Goal: Communication & Community: Answer question/provide support

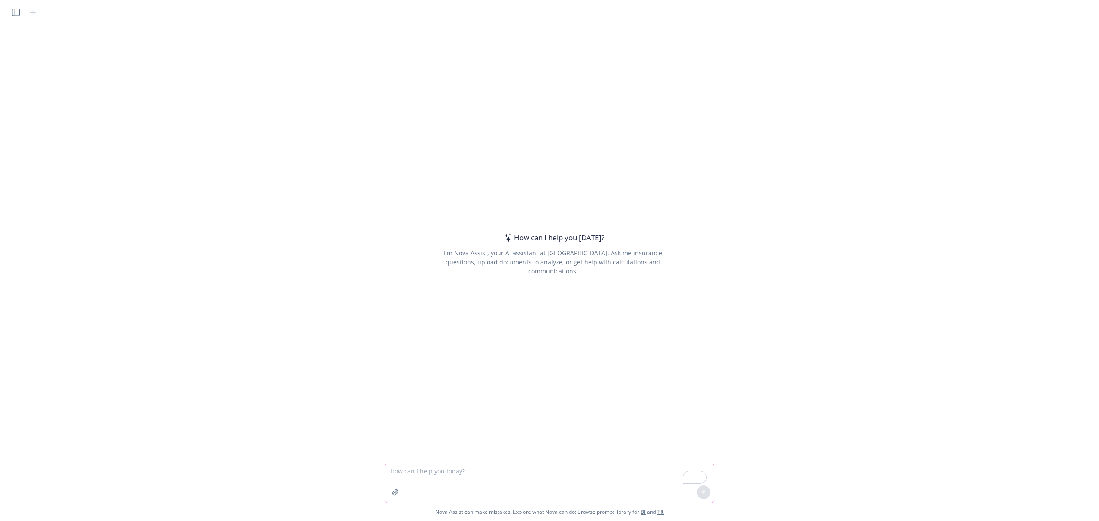
click at [649, 486] on textarea "To enrich screen reader interactions, please activate Accessibility in Grammarl…" at bounding box center [549, 483] width 329 height 40
type textarea "w"
click at [539, 472] on textarea "To enrich screen reader interactions, please activate Accessibility in Grammarl…" at bounding box center [549, 483] width 329 height 40
click at [589, 480] on textarea "Write me an email nicely informing another insurance broker" at bounding box center [549, 483] width 329 height 40
type textarea "Write me an email nicely informing another insurance broker that depsite their …"
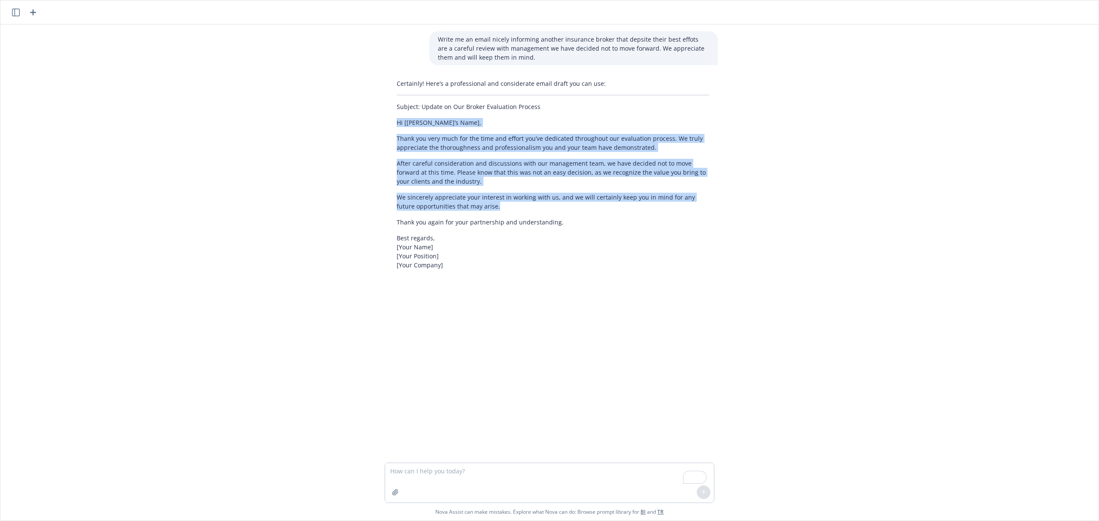
drag, startPoint x: 394, startPoint y: 121, endPoint x: 531, endPoint y: 212, distance: 164.6
click at [531, 212] on div "Certainly! Here’s a professional and considerate email draft you can use: Subje…" at bounding box center [553, 175] width 330 height 198
drag, startPoint x: 490, startPoint y: 149, endPoint x: 438, endPoint y: 147, distance: 52.0
click at [444, 147] on p "Thank you very much for the time and effort you’ve dedicated throughout our eva…" at bounding box center [553, 143] width 313 height 18
click at [397, 123] on p "Hi [[PERSON_NAME]’s Name]," at bounding box center [553, 122] width 313 height 9
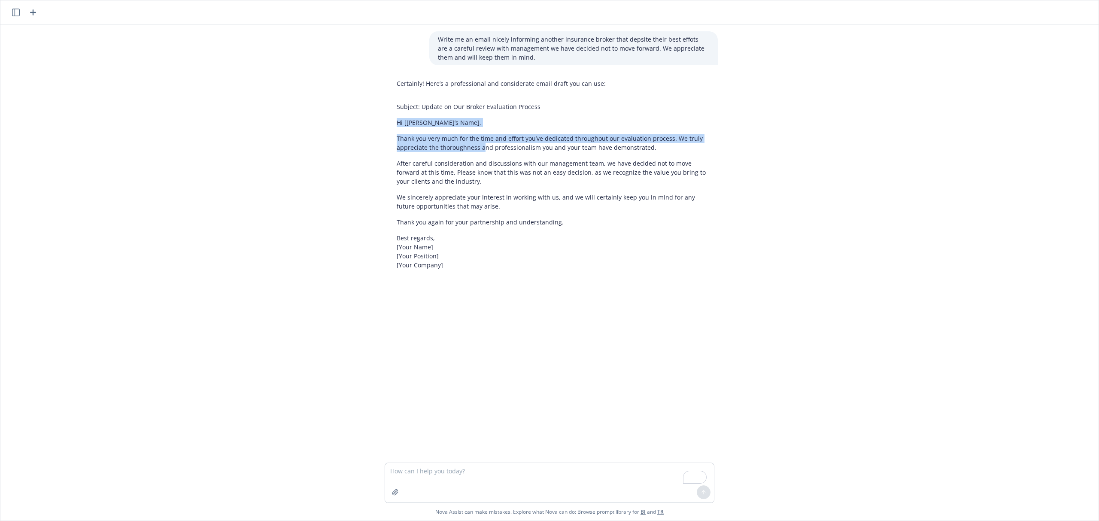
drag, startPoint x: 394, startPoint y: 123, endPoint x: 490, endPoint y: 160, distance: 103.0
click at [490, 160] on div "Certainly! Here’s a professional and considerate email draft you can use: Subje…" at bounding box center [553, 175] width 330 height 198
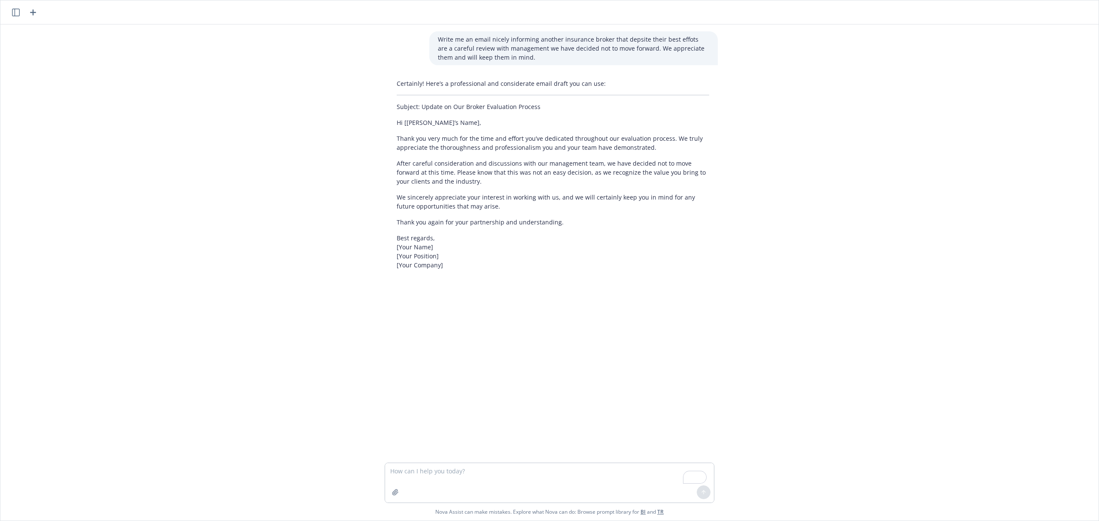
click at [562, 220] on p "Thank you again for your partnership and understanding." at bounding box center [553, 222] width 313 height 9
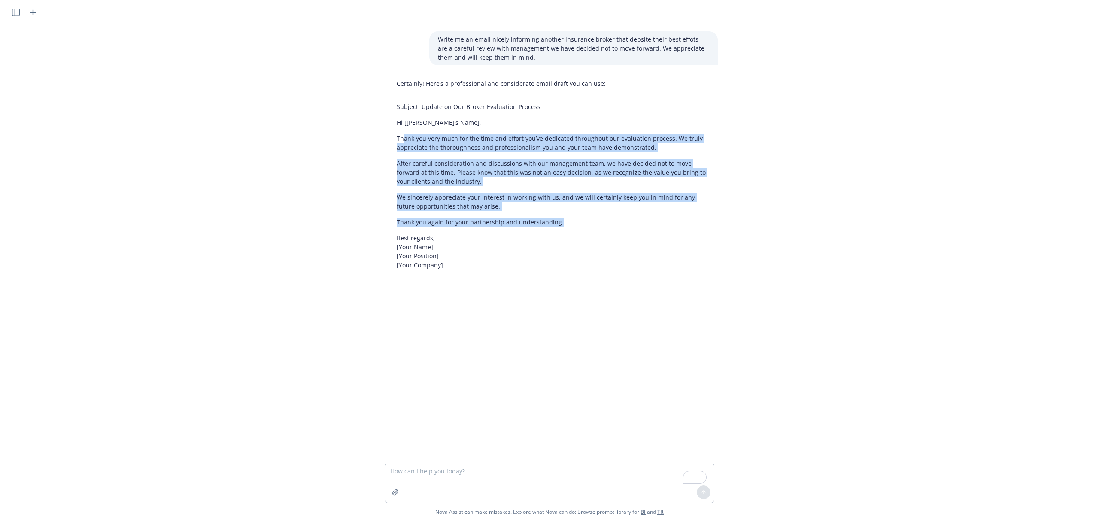
drag, startPoint x: 563, startPoint y: 225, endPoint x: 397, endPoint y: 126, distance: 192.8
click at [397, 128] on div "Certainly! Here’s a professional and considerate email draft you can use: Subje…" at bounding box center [553, 175] width 330 height 198
click at [533, 488] on textarea "To enrich screen reader interactions, please activate Accessibility in Grammarl…" at bounding box center [549, 483] width 329 height 40
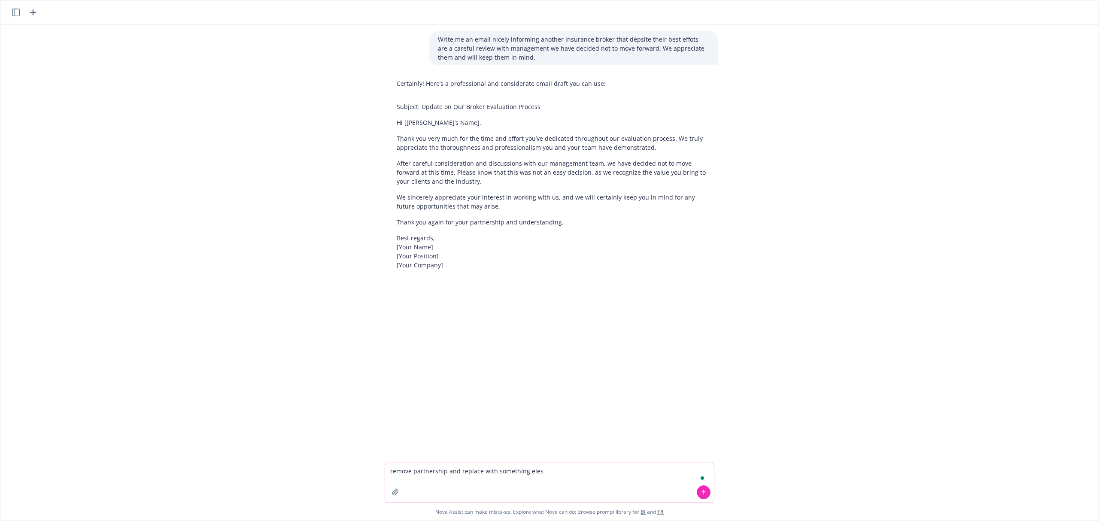
type textarea "remove partnership and replace with something [PERSON_NAME]"
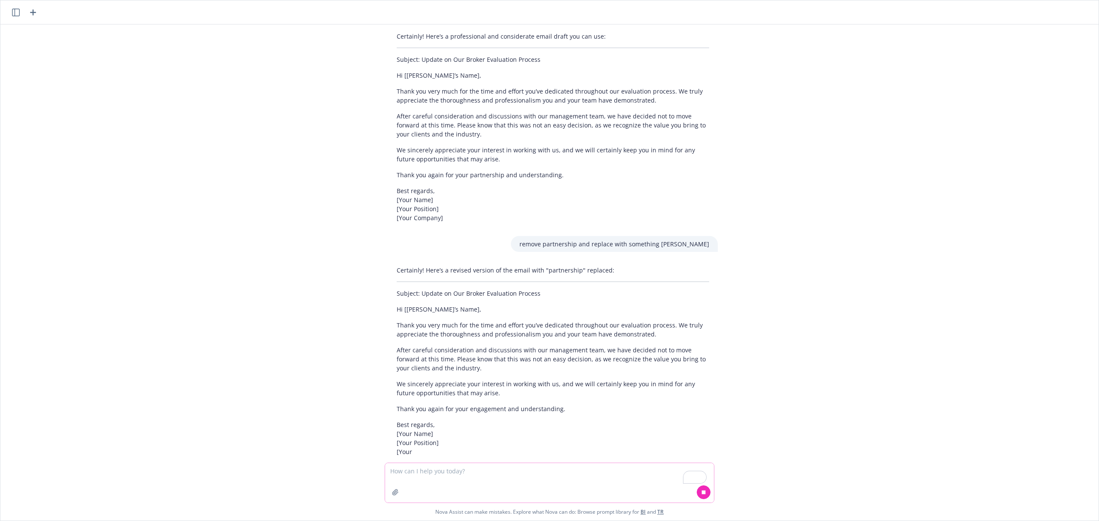
scroll to position [66, 0]
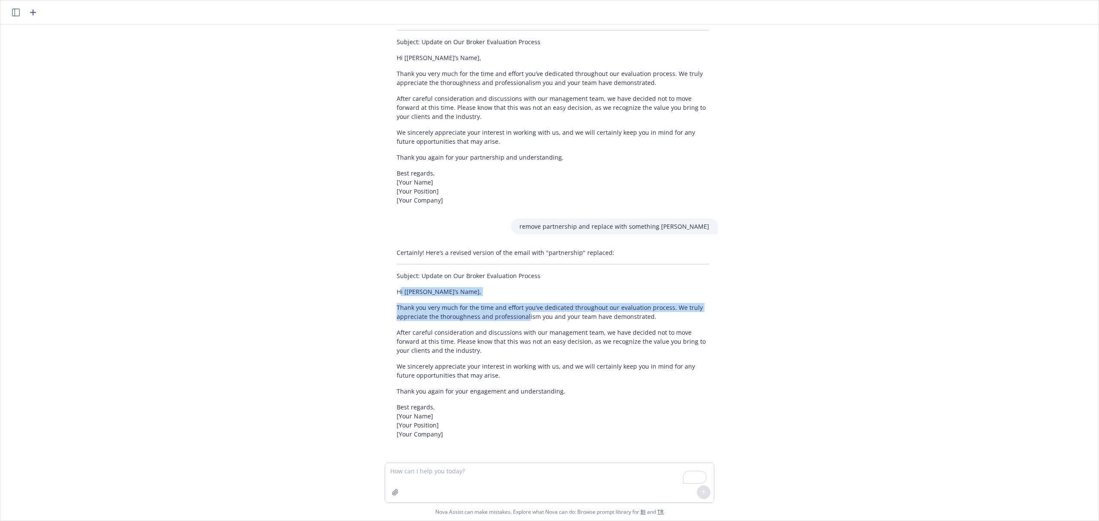
drag, startPoint x: 395, startPoint y: 289, endPoint x: 523, endPoint y: 325, distance: 132.8
click at [523, 325] on div "Certainly! Here’s a revised version of the email with "partnership" replaced: S…" at bounding box center [553, 344] width 330 height 198
drag, startPoint x: 408, startPoint y: 313, endPoint x: 409, endPoint y: 308, distance: 5.2
click at [408, 313] on p "Thank you very much for the time and effort you’ve dedicated throughout our eva…" at bounding box center [553, 312] width 313 height 18
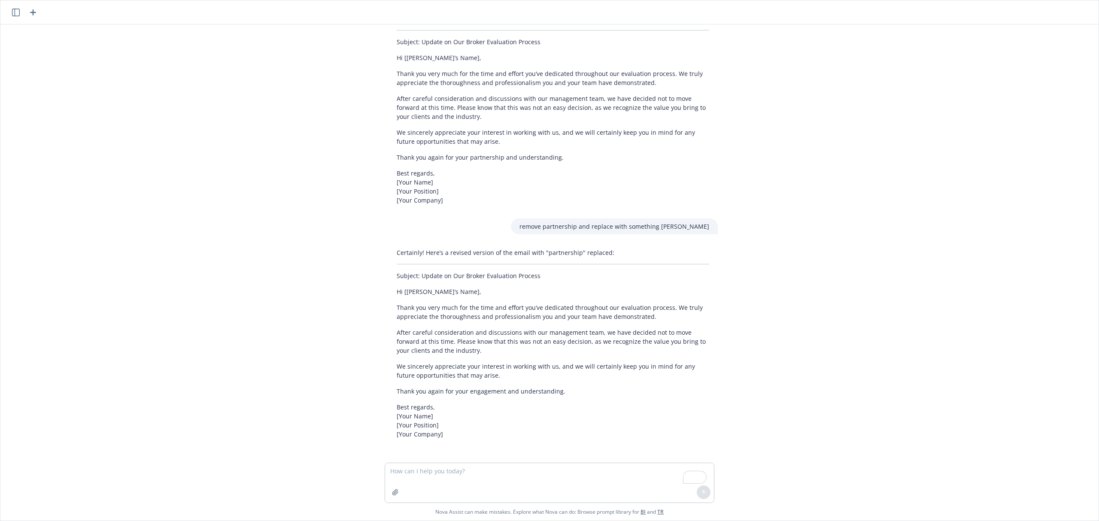
click at [397, 289] on p "Hi [[PERSON_NAME]’s Name]," at bounding box center [553, 291] width 313 height 9
drag, startPoint x: 393, startPoint y: 289, endPoint x: 465, endPoint y: 308, distance: 74.7
click at [452, 299] on div "Certainly! Here’s a revised version of the email with "partnership" replaced: S…" at bounding box center [553, 344] width 330 height 198
click at [479, 322] on div "Certainly! Here’s a revised version of the email with "partnership" replaced: S…" at bounding box center [553, 344] width 330 height 198
drag, startPoint x: 511, startPoint y: 375, endPoint x: 533, endPoint y: 396, distance: 30.1
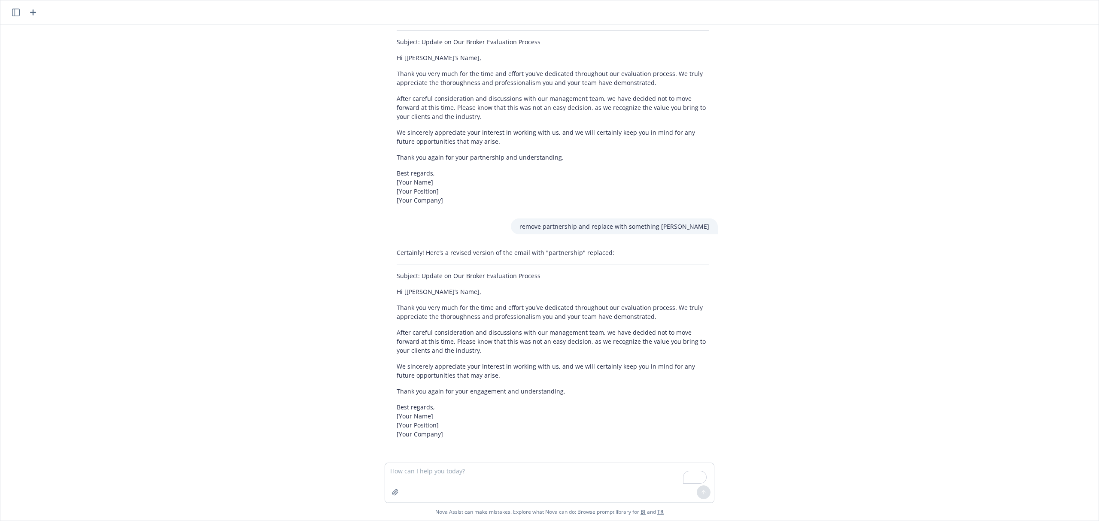
click at [512, 376] on p "We sincerely appreciate your interest in working with us, and we will certainly…" at bounding box center [553, 371] width 313 height 18
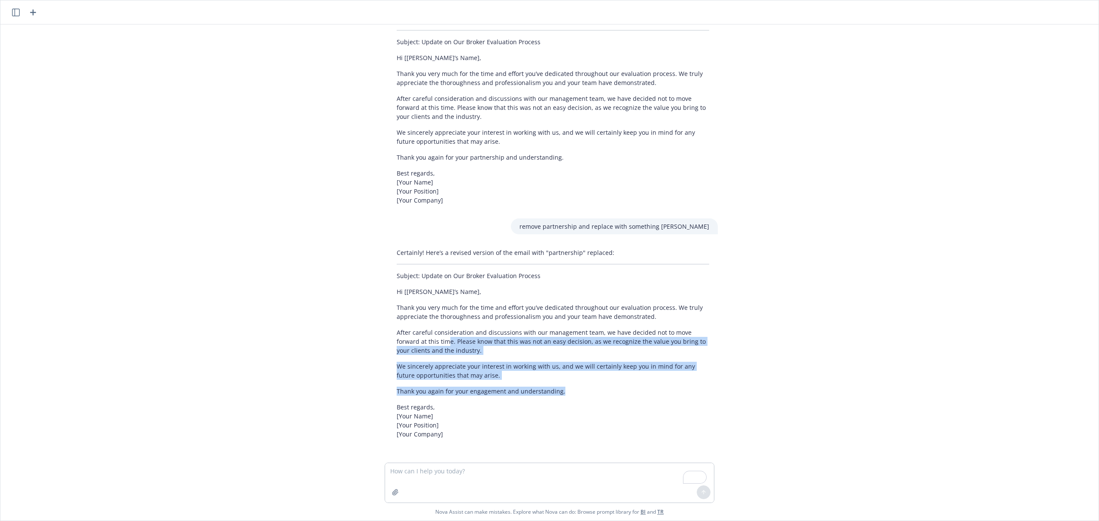
drag, startPoint x: 560, startPoint y: 394, endPoint x: 416, endPoint y: 334, distance: 156.6
click at [417, 337] on div "Certainly! Here’s a revised version of the email with "partnership" replaced: S…" at bounding box center [553, 344] width 330 height 198
click at [408, 317] on p "Thank you very much for the time and effort you’ve dedicated throughout our eva…" at bounding box center [553, 312] width 313 height 18
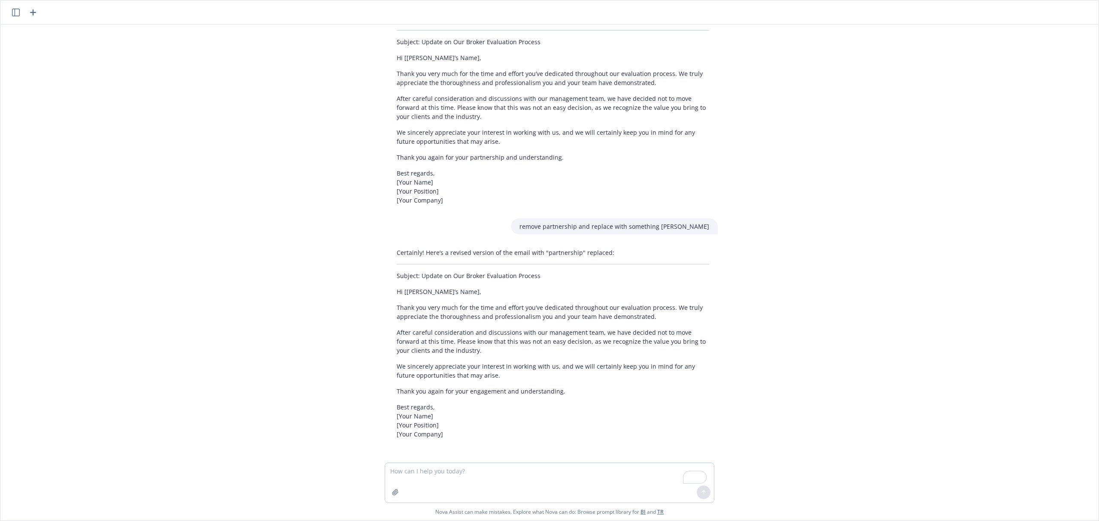
click at [399, 292] on p "Hi [[PERSON_NAME]’s Name]," at bounding box center [553, 291] width 313 height 9
drag, startPoint x: 399, startPoint y: 292, endPoint x: 471, endPoint y: 340, distance: 86.7
click at [398, 292] on p "Hi [[PERSON_NAME]’s Name]," at bounding box center [553, 291] width 313 height 9
drag, startPoint x: 558, startPoint y: 394, endPoint x: 477, endPoint y: 367, distance: 86.1
click at [481, 369] on div "Certainly! Here’s a revised version of the email with "partnership" replaced: S…" at bounding box center [553, 344] width 330 height 198
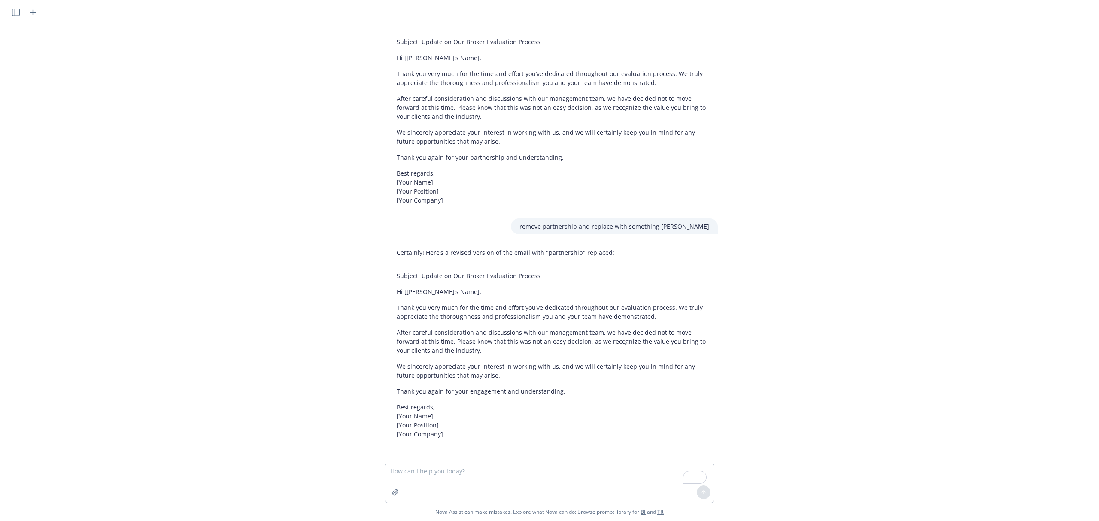
drag, startPoint x: 472, startPoint y: 362, endPoint x: 457, endPoint y: 351, distance: 18.4
click at [470, 361] on div "Certainly! Here’s a revised version of the email with "partnership" replaced: S…" at bounding box center [553, 344] width 330 height 198
click at [459, 353] on div "Certainly! Here’s a revised version of the email with "partnership" replaced: S…" at bounding box center [553, 344] width 330 height 198
click at [432, 337] on p "After careful consideration and discussions with our management team, we have d…" at bounding box center [553, 341] width 313 height 27
drag, startPoint x: 394, startPoint y: 291, endPoint x: 438, endPoint y: 296, distance: 45.0
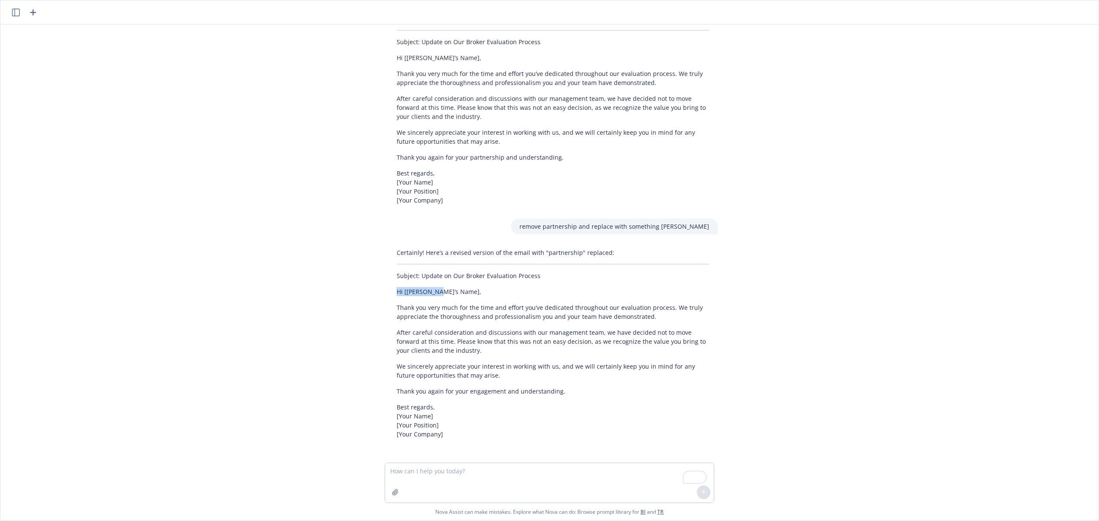
click at [435, 295] on p "Hi [[PERSON_NAME]’s Name]," at bounding box center [553, 291] width 313 height 9
click at [438, 296] on div "Certainly! Here’s a revised version of the email with "partnership" replaced: S…" at bounding box center [553, 344] width 330 height 198
click at [449, 298] on div "Certainly! Here’s a revised version of the email with "partnership" replaced: S…" at bounding box center [553, 344] width 330 height 198
drag, startPoint x: 449, startPoint y: 298, endPoint x: 438, endPoint y: 299, distance: 10.8
click at [449, 298] on div "Certainly! Here’s a revised version of the email with "partnership" replaced: S…" at bounding box center [553, 344] width 330 height 198
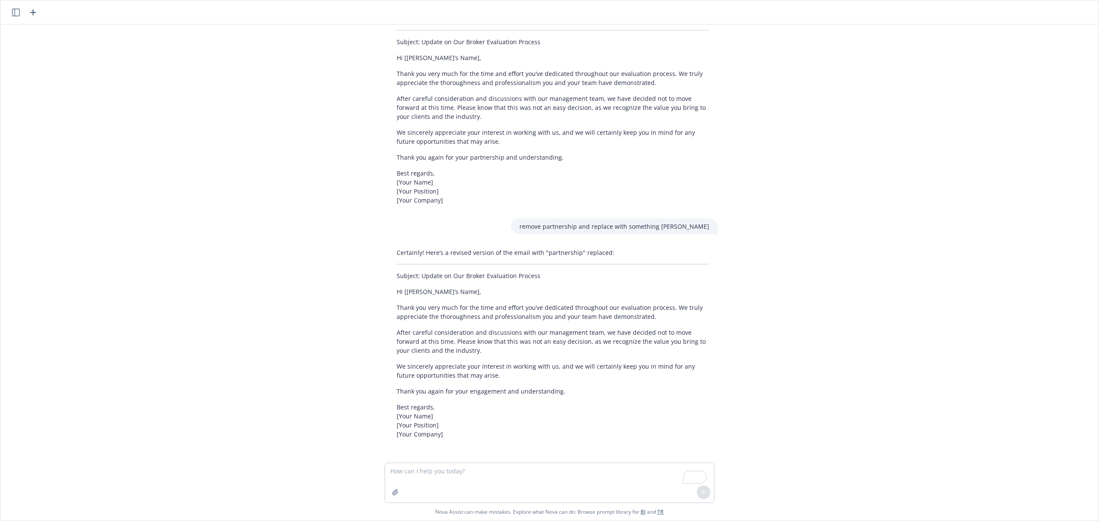
click at [414, 296] on div "Certainly! Here’s a revised version of the email with "partnership" replaced: S…" at bounding box center [553, 344] width 330 height 198
drag, startPoint x: 392, startPoint y: 289, endPoint x: 442, endPoint y: 298, distance: 51.0
click at [442, 298] on div "Certainly! Here’s a revised version of the email with "partnership" replaced: S…" at bounding box center [553, 344] width 330 height 198
click at [445, 299] on div "Certainly! Here’s a revised version of the email with "partnership" replaced: S…" at bounding box center [553, 344] width 330 height 198
click at [448, 299] on div "Certainly! Here’s a revised version of the email with "partnership" replaced: S…" at bounding box center [553, 344] width 330 height 198
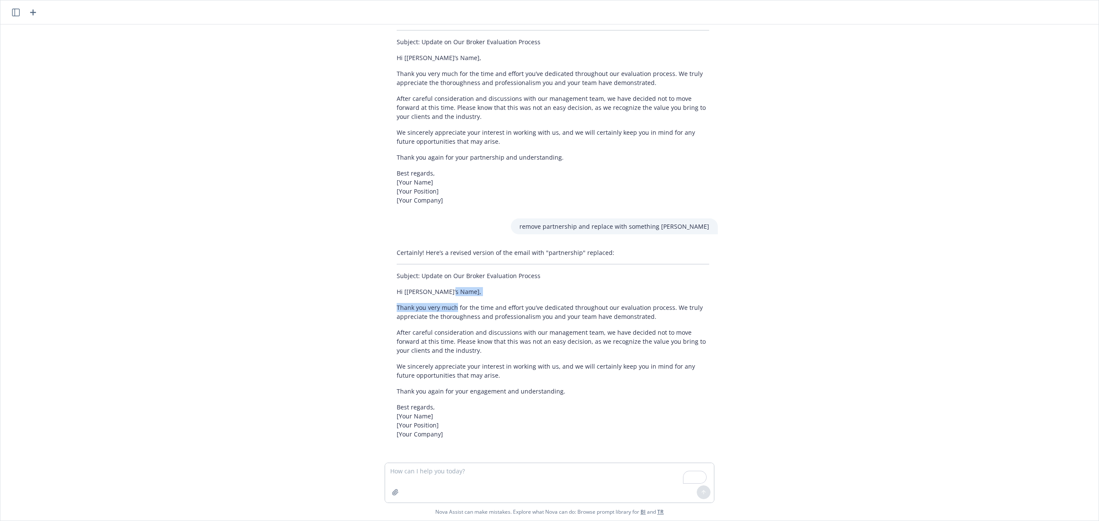
click at [422, 299] on div "Certainly! Here’s a revised version of the email with "partnership" replaced: S…" at bounding box center [553, 344] width 330 height 198
click at [381, 280] on div "Certainly! Here’s a revised version of the email with "partnership" replaced: S…" at bounding box center [553, 344] width 344 height 198
drag, startPoint x: 547, startPoint y: 274, endPoint x: 421, endPoint y: 274, distance: 125.8
click at [423, 274] on p "Subject: Update on Our Broker Evaluation Process" at bounding box center [553, 275] width 313 height 9
click at [421, 274] on p "Subject: Update on Our Broker Evaluation Process" at bounding box center [553, 275] width 313 height 9
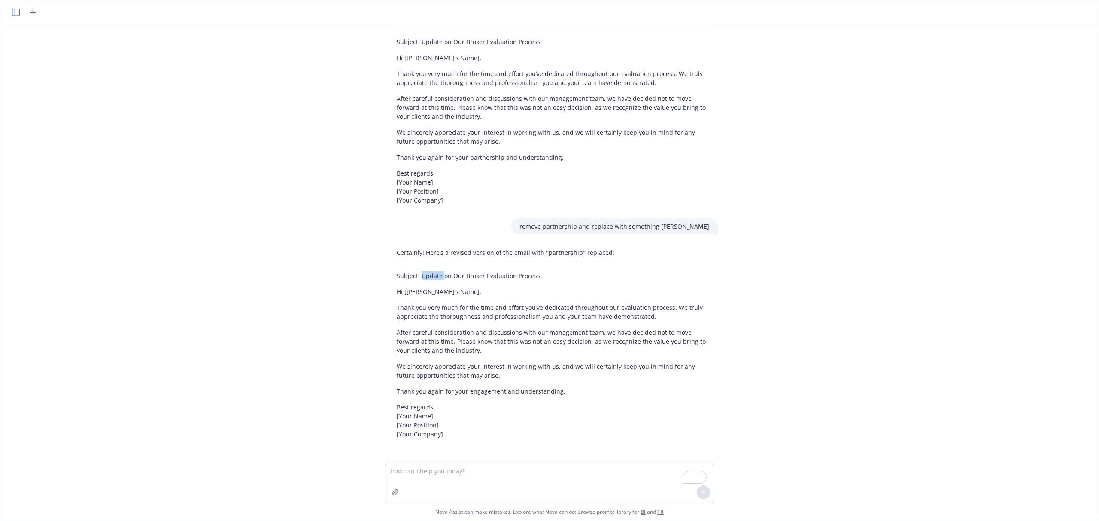
click at [421, 274] on p "Subject: Update on Our Broker Evaluation Process" at bounding box center [553, 275] width 313 height 9
click at [537, 275] on p "Subject: Update on Our Broker Evaluation Process" at bounding box center [553, 275] width 313 height 9
drag, startPoint x: 516, startPoint y: 275, endPoint x: 489, endPoint y: 275, distance: 27.5
click at [496, 275] on p "Subject: Update on Our Broker Evaluation Process" at bounding box center [553, 275] width 313 height 9
click at [543, 270] on div "Certainly! Here’s a revised version of the email with "partnership" replaced: S…" at bounding box center [553, 344] width 330 height 198
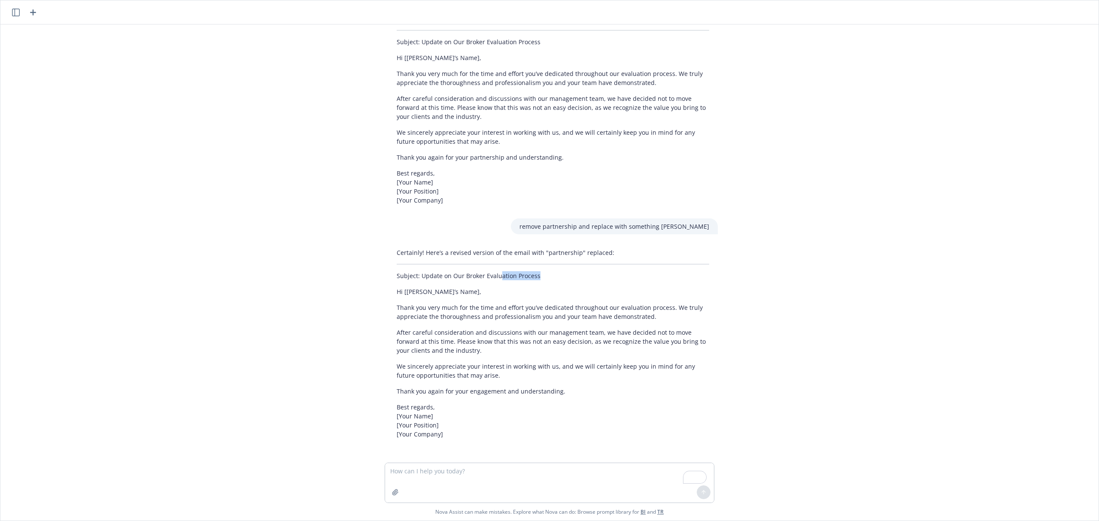
click at [540, 275] on p "Subject: Update on Our Broker Evaluation Process" at bounding box center [553, 275] width 313 height 9
drag, startPoint x: 505, startPoint y: 274, endPoint x: 421, endPoint y: 273, distance: 83.7
click at [421, 273] on p "Subject: Update on Our Broker Evaluation Process" at bounding box center [553, 275] width 313 height 9
click at [526, 284] on div "Certainly! Here’s a revised version of the email with "partnership" replaced: S…" at bounding box center [553, 344] width 330 height 198
drag, startPoint x: 528, startPoint y: 273, endPoint x: 411, endPoint y: 267, distance: 117.4
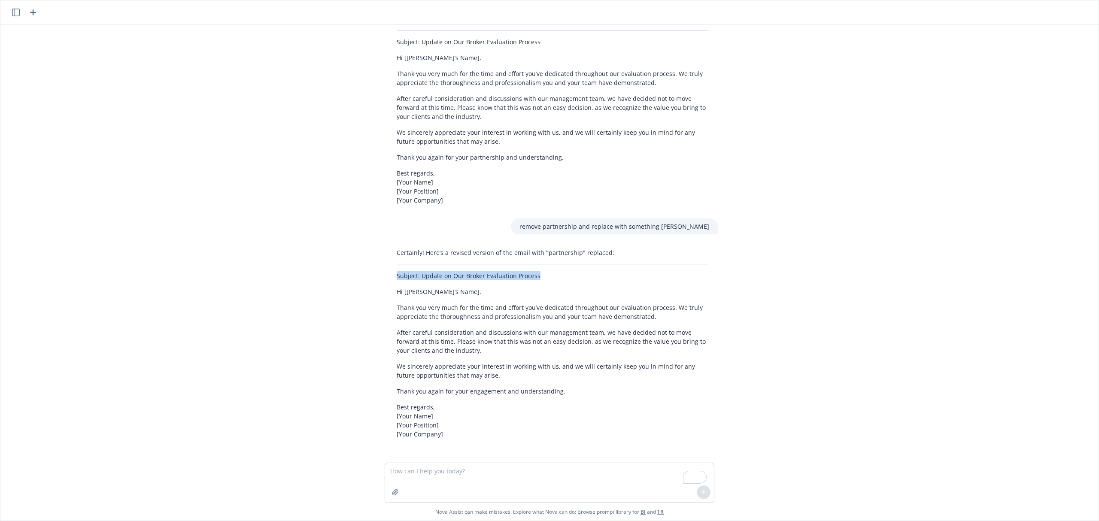
click at [411, 267] on div "Certainly! Here’s a revised version of the email with "partnership" replaced: S…" at bounding box center [553, 344] width 330 height 198
copy div "Subject: Update on Our Broker Evaluation Process"
click at [498, 277] on p "Subject: Update on Our Broker Evaluation Process" at bounding box center [553, 275] width 313 height 9
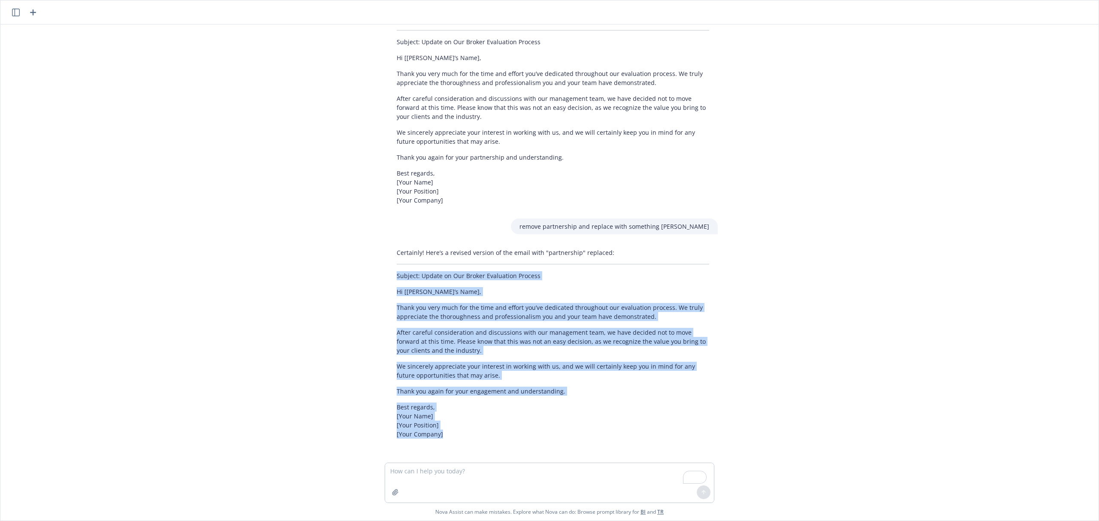
drag, startPoint x: 447, startPoint y: 441, endPoint x: 369, endPoint y: 272, distance: 185.6
click at [369, 272] on div "Write me an email nicely informing another insurance broker that depsite their …" at bounding box center [550, 243] width 1092 height 438
copy div "Subject: Update on Our Broker Evaluation Process Hi [[PERSON_NAME]’s Name], Tha…"
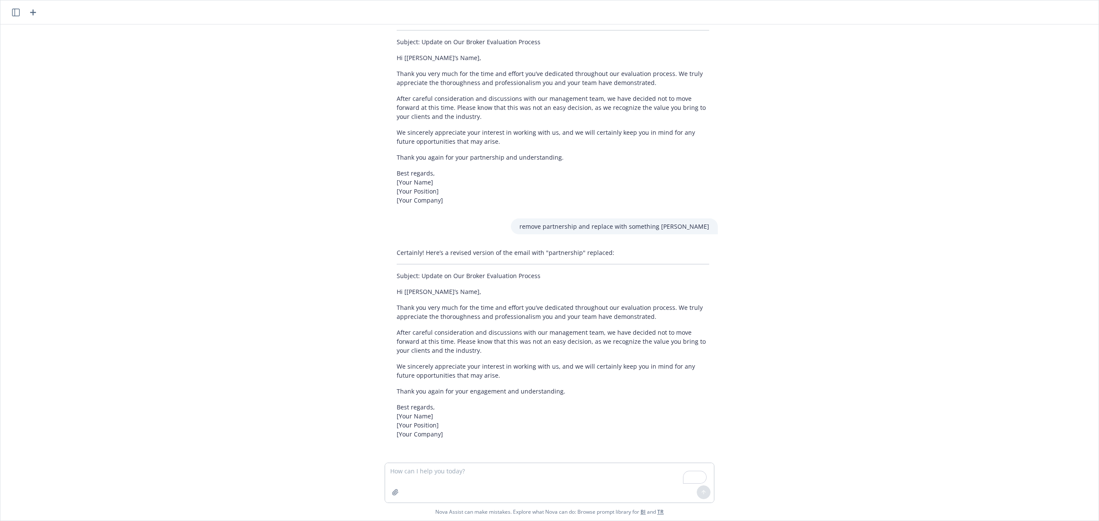
click at [165, 57] on div "Write me an email nicely informing another insurance broker that depsite their …" at bounding box center [550, 243] width 1092 height 438
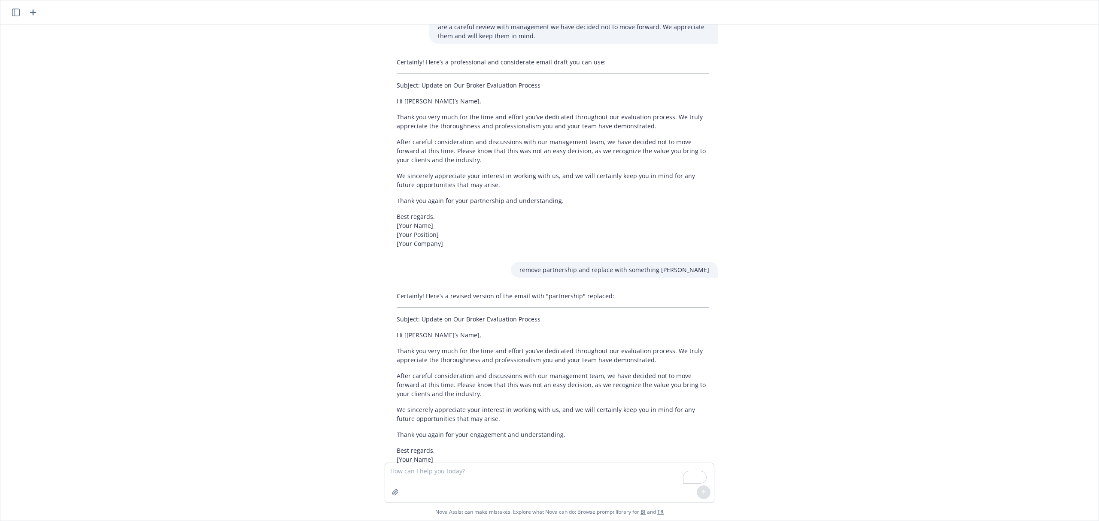
scroll to position [9, 0]
